Goal: Information Seeking & Learning: Learn about a topic

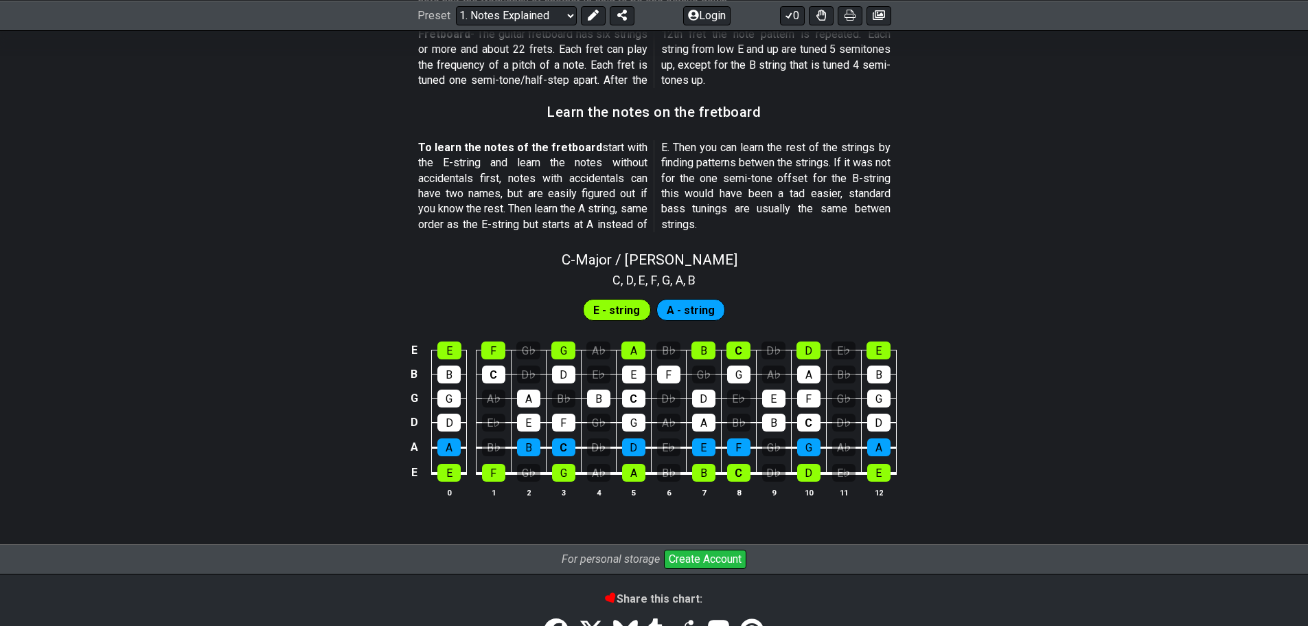
scroll to position [1286, 0]
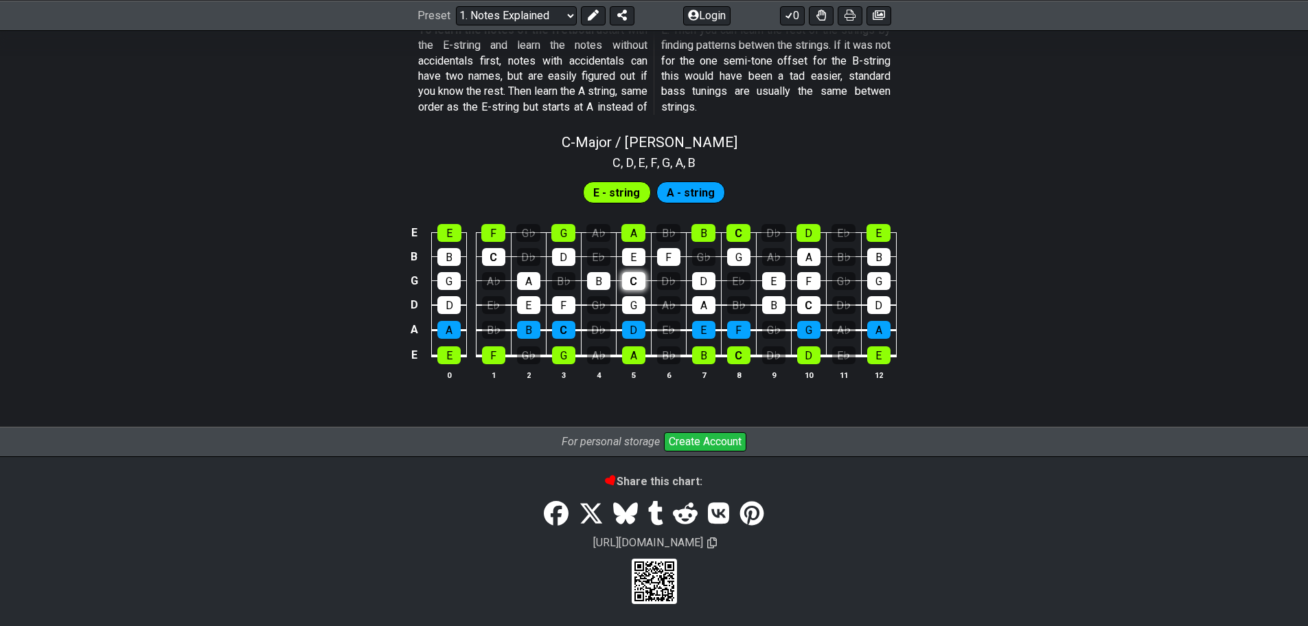
scroll to position [1222, 0]
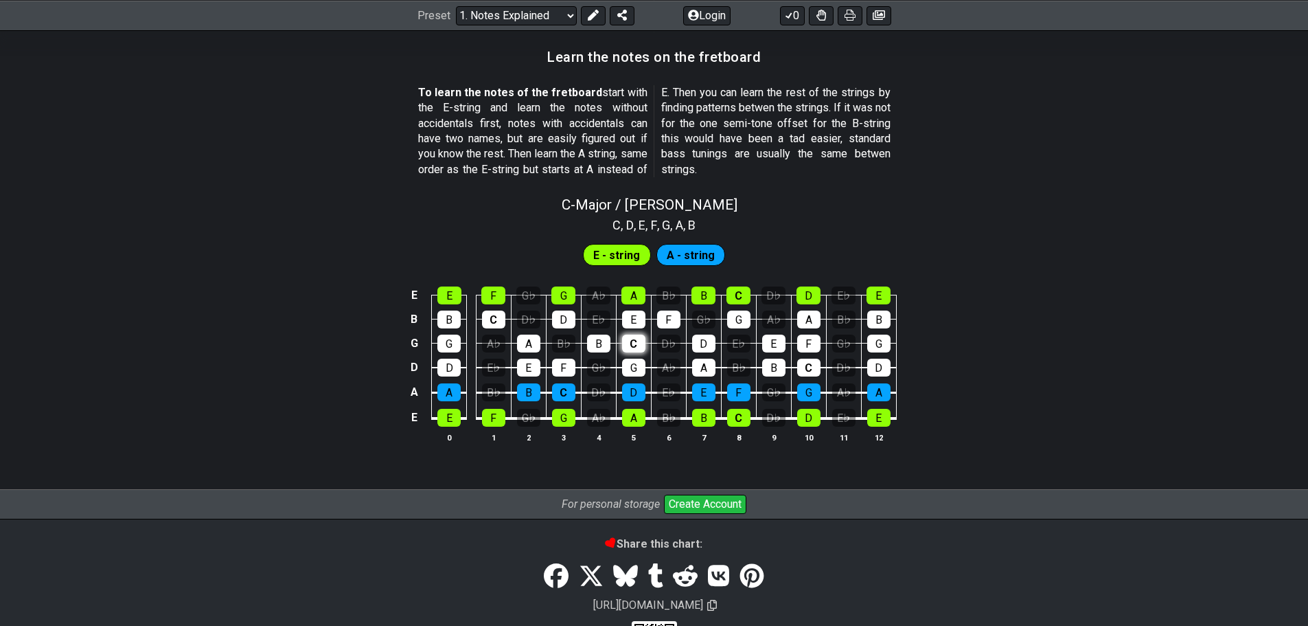
click at [633, 347] on tbody "E E F G♭ G A♭ A B♭ B C D♭ D E♭ E B B C D♭ D E♭ E F G♭ G A♭ A B♭ B G G A♭ A B♭ B…" at bounding box center [651, 351] width 490 height 161
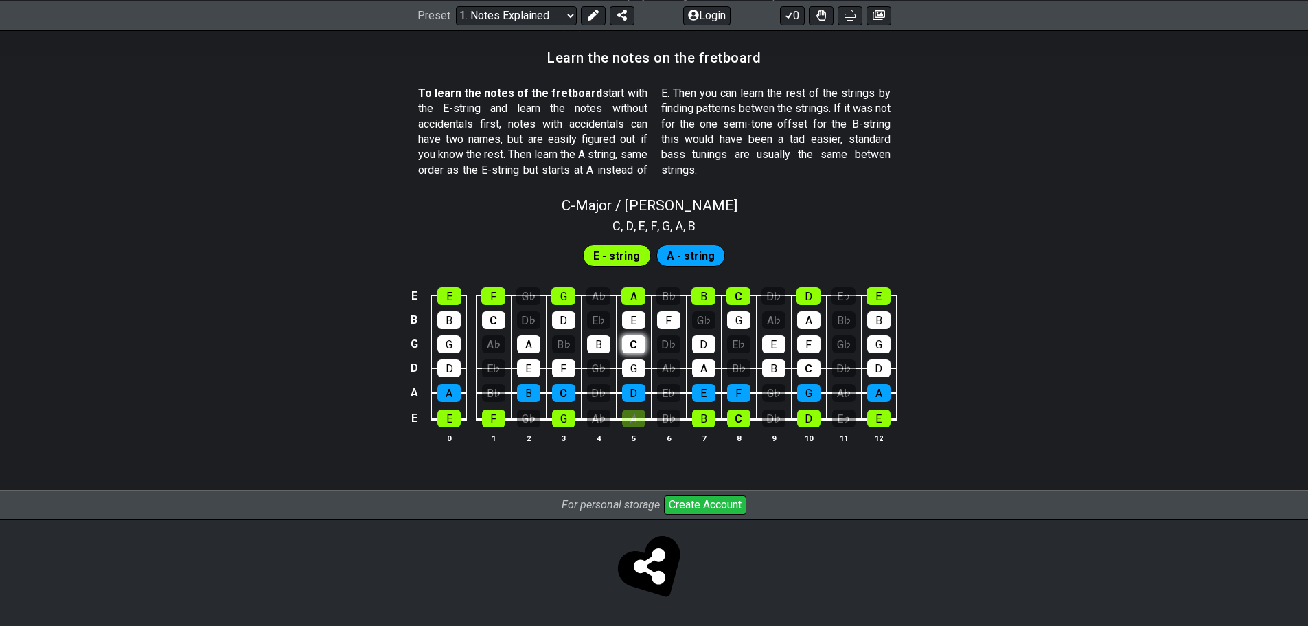
click at [639, 341] on div "C" at bounding box center [633, 344] width 23 height 18
click at [443, 420] on div "E" at bounding box center [448, 418] width 23 height 18
click at [451, 418] on div "E" at bounding box center [448, 418] width 23 height 18
click at [610, 247] on span "E - string" at bounding box center [616, 256] width 47 height 20
click at [612, 255] on span "E - string" at bounding box center [616, 256] width 47 height 20
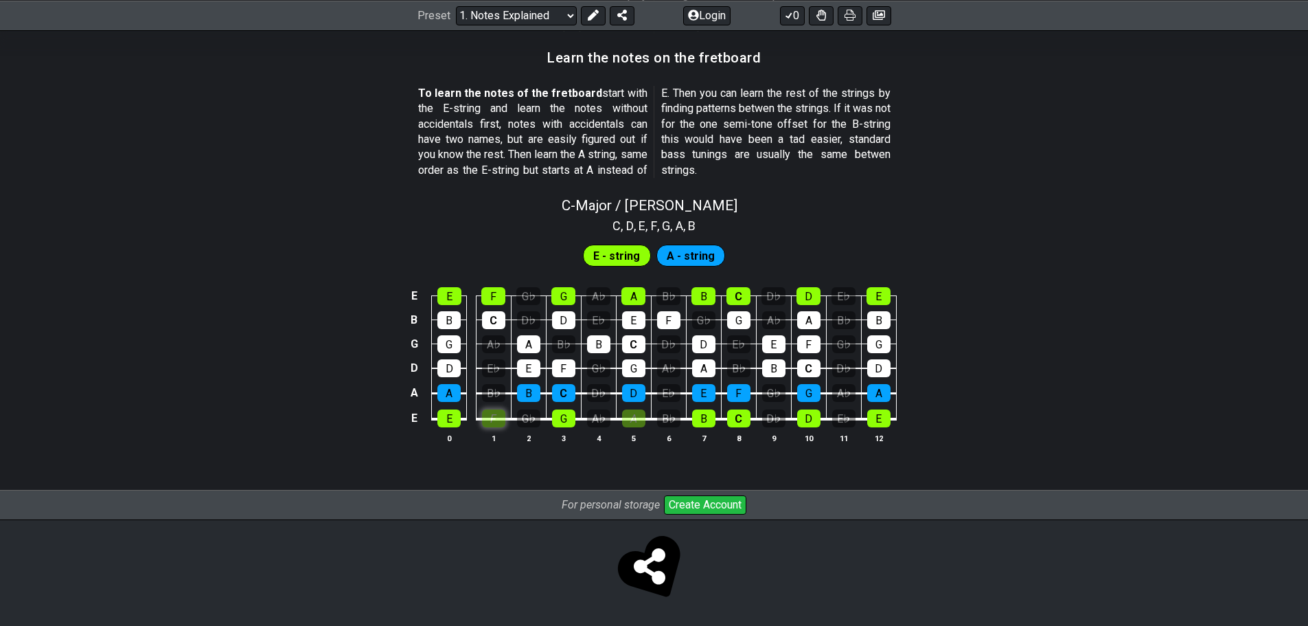
click at [483, 416] on div "F" at bounding box center [493, 418] width 23 height 18
click at [503, 422] on div "F" at bounding box center [493, 418] width 23 height 18
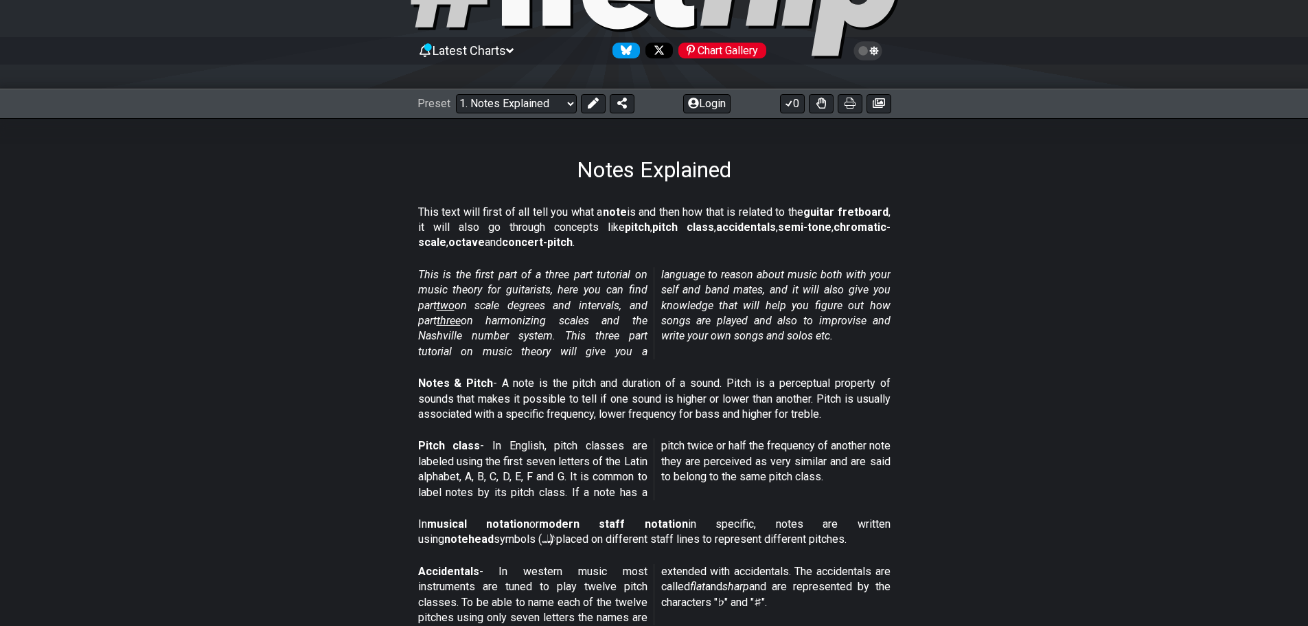
scroll to position [0, 0]
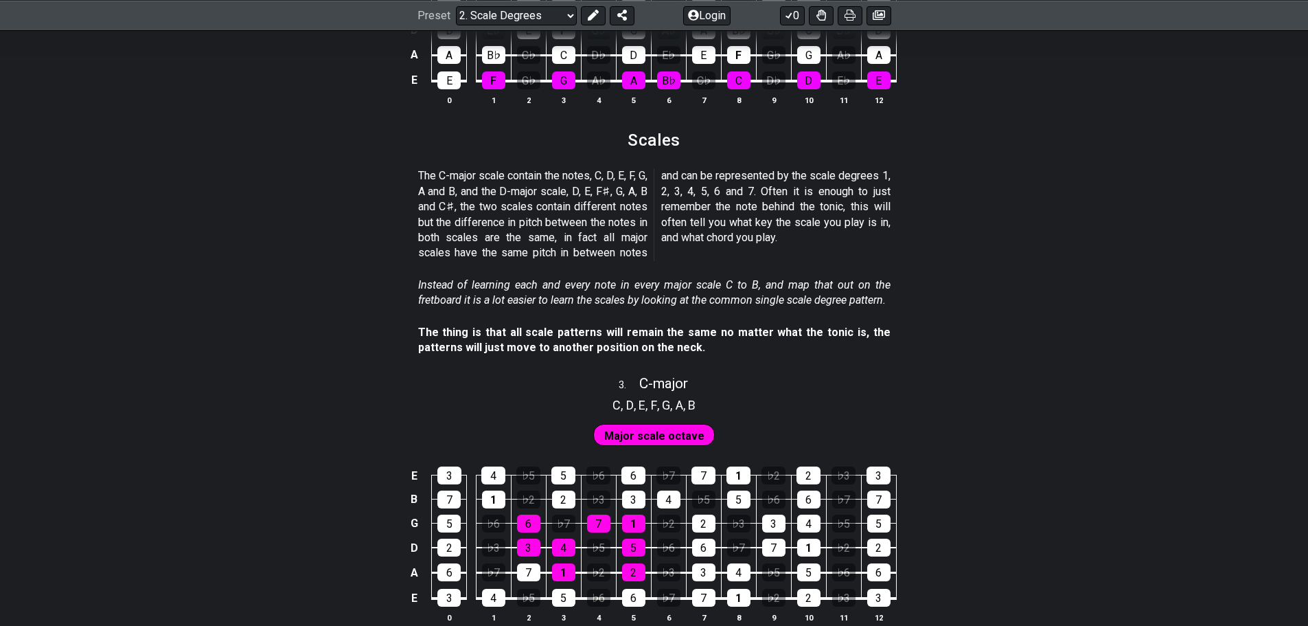
scroll to position [1648, 0]
